Goal: Task Accomplishment & Management: Use online tool/utility

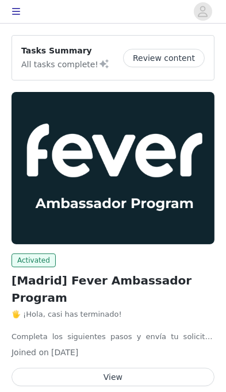
click at [155, 367] on button "View" at bounding box center [112, 376] width 203 height 18
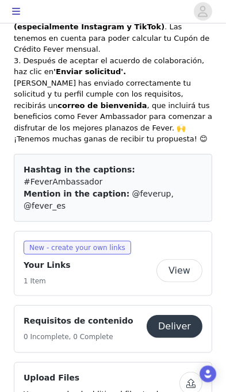
scroll to position [484, 0]
click at [99, 241] on span "New - create your own links" at bounding box center [77, 248] width 107 height 14
click at [184, 259] on button "View" at bounding box center [179, 270] width 46 height 23
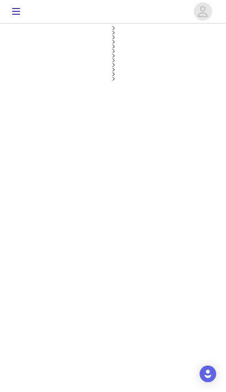
select select "12"
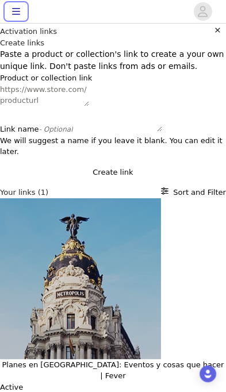
click at [19, 11] on icon "button" at bounding box center [16, 11] width 8 height 7
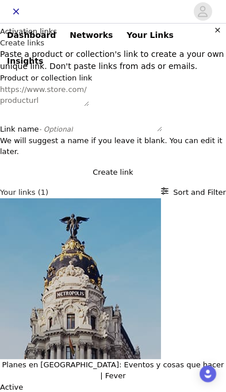
click at [7, 10] on icon "Close" at bounding box center [3, 5] width 7 height 7
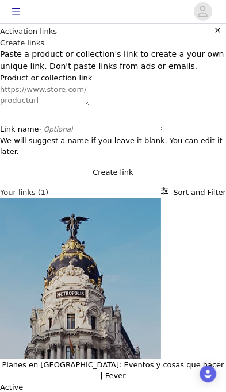
click at [157, 178] on button "Create link" at bounding box center [113, 172] width 226 height 11
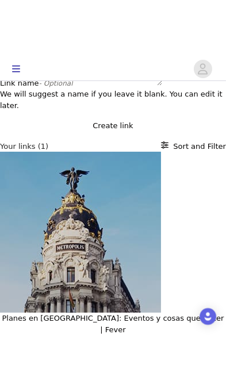
scroll to position [94, 0]
